Goal: Find specific page/section

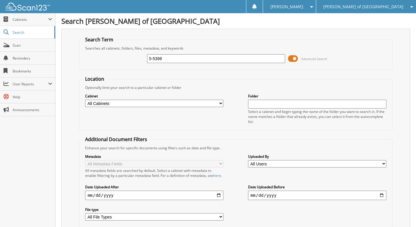
type input "5-5398"
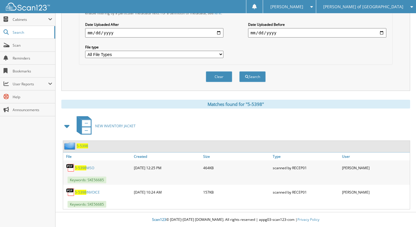
scroll to position [168, 0]
click at [86, 168] on link "5-5398 MSO" at bounding box center [84, 167] width 19 height 5
